Goal: Task Accomplishment & Management: Manage account settings

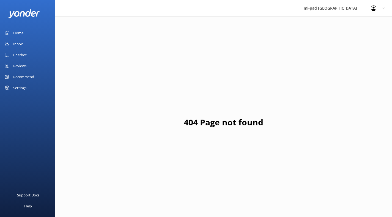
click at [22, 39] on div "Inbox" at bounding box center [18, 43] width 10 height 11
